Goal: Navigation & Orientation: Find specific page/section

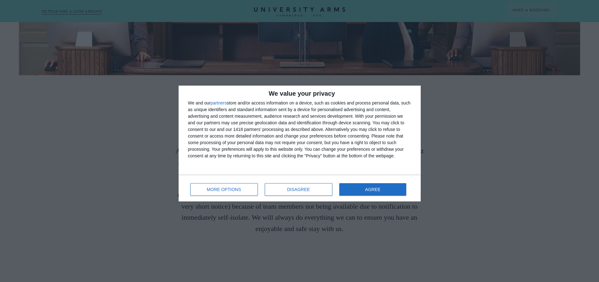
scroll to position [49, 0]
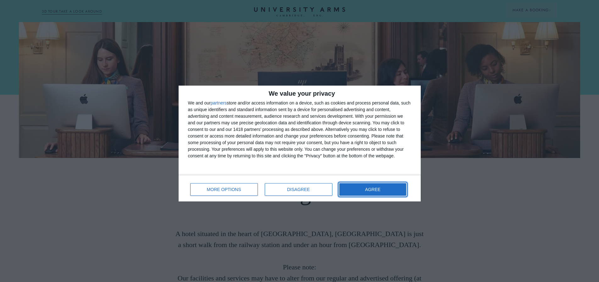
click at [366, 187] on button "AGREE" at bounding box center [372, 189] width 67 height 13
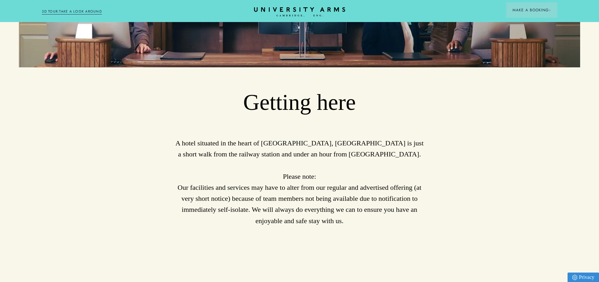
scroll to position [18, 0]
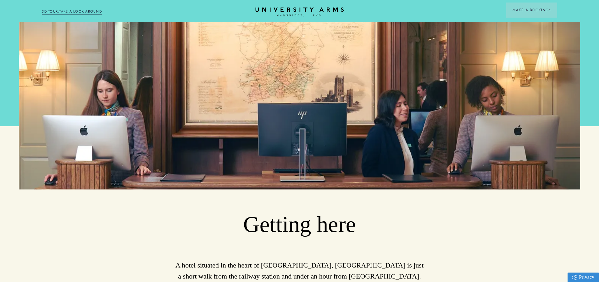
click at [301, 9] on icon "CAMBRIDGE’S LEADING LUXURY HOTEL SINCE [DATE]" at bounding box center [299, 11] width 88 height 9
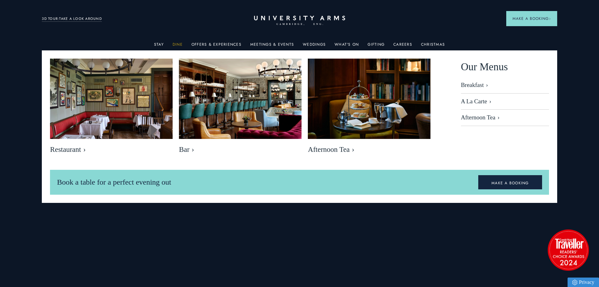
click at [178, 45] on link "Dine" at bounding box center [178, 46] width 10 height 8
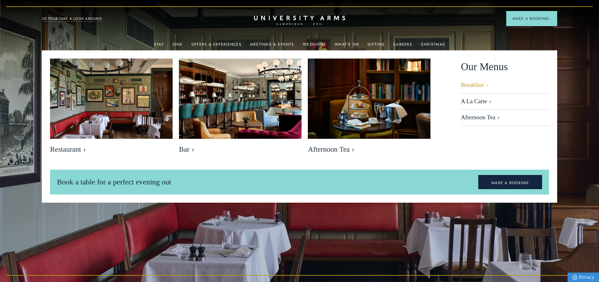
click at [469, 85] on link "Breakfast" at bounding box center [505, 87] width 88 height 12
